Goal: Task Accomplishment & Management: Manage account settings

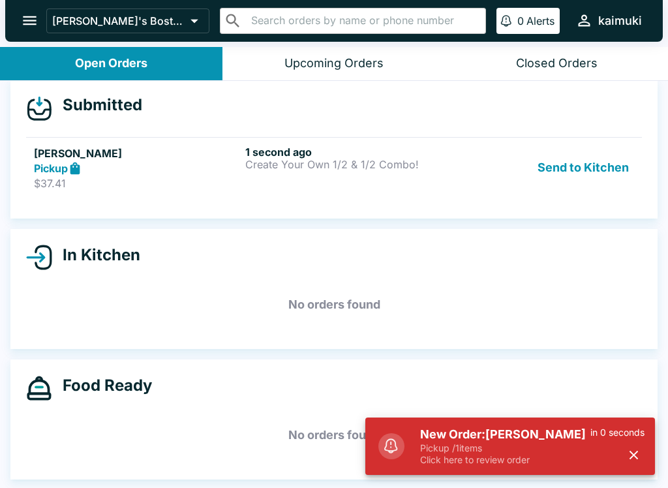
scroll to position [12, 0]
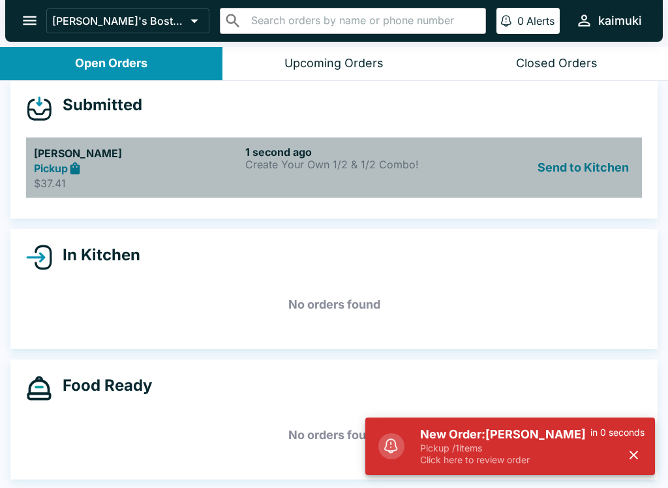
click at [427, 181] on div "1 second ago Create Your Own 1/2 & 1/2 Combo!" at bounding box center [348, 168] width 206 height 45
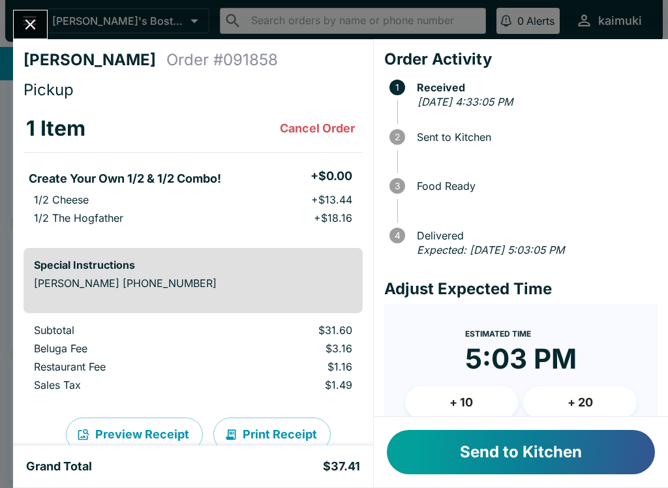
click at [339, 132] on button "Cancel Order" at bounding box center [317, 129] width 85 height 26
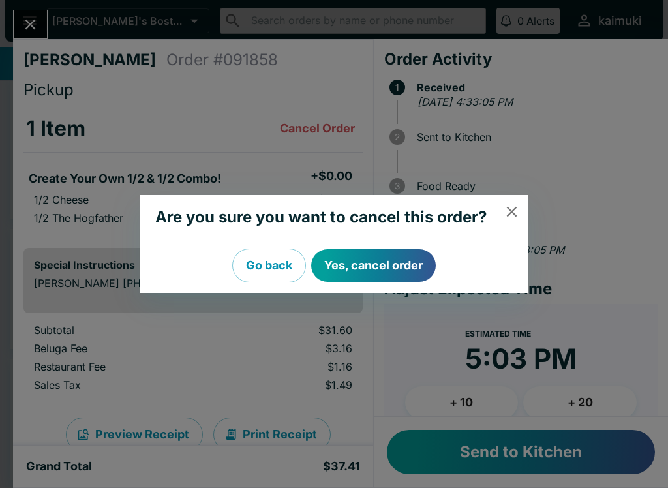
click at [401, 270] on button "Yes, cancel order" at bounding box center [373, 265] width 125 height 33
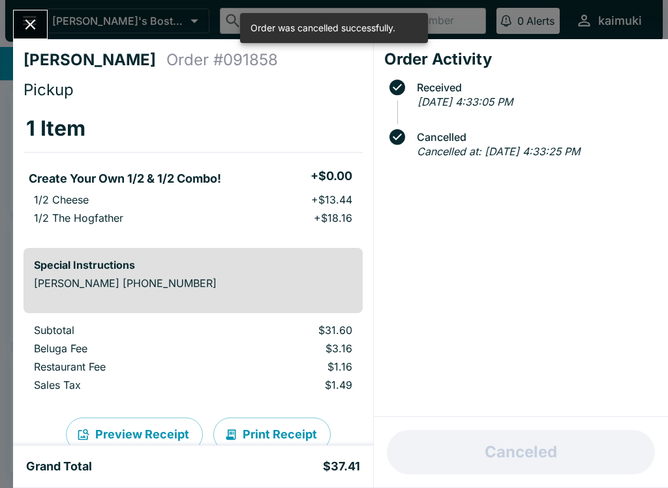
click at [32, 23] on icon "Close" at bounding box center [30, 25] width 10 height 10
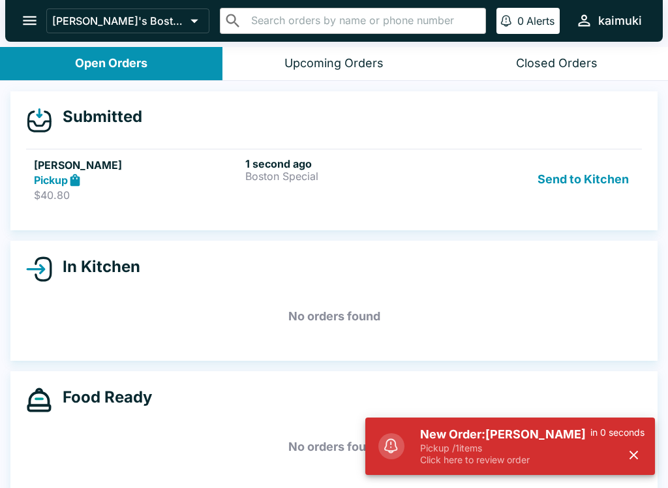
click at [486, 439] on h5 "New Order: [PERSON_NAME]" at bounding box center [505, 435] width 170 height 16
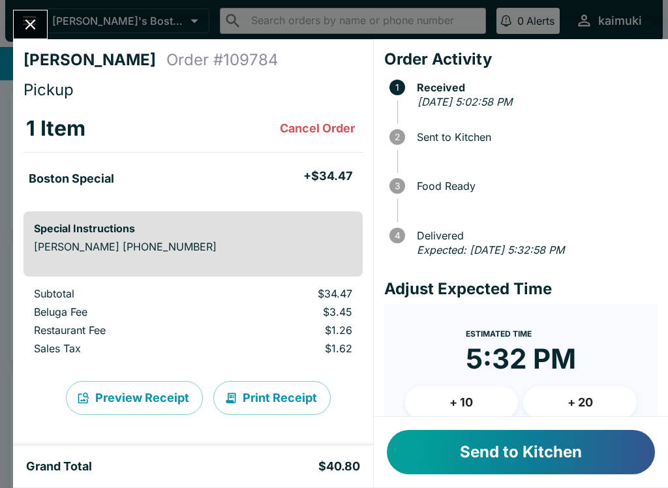
click at [158, 195] on ul "Boston Special + $34.47" at bounding box center [192, 177] width 339 height 38
click at [466, 448] on button "Send to Kitchen" at bounding box center [521, 452] width 268 height 44
